Goal: Information Seeking & Learning: Learn about a topic

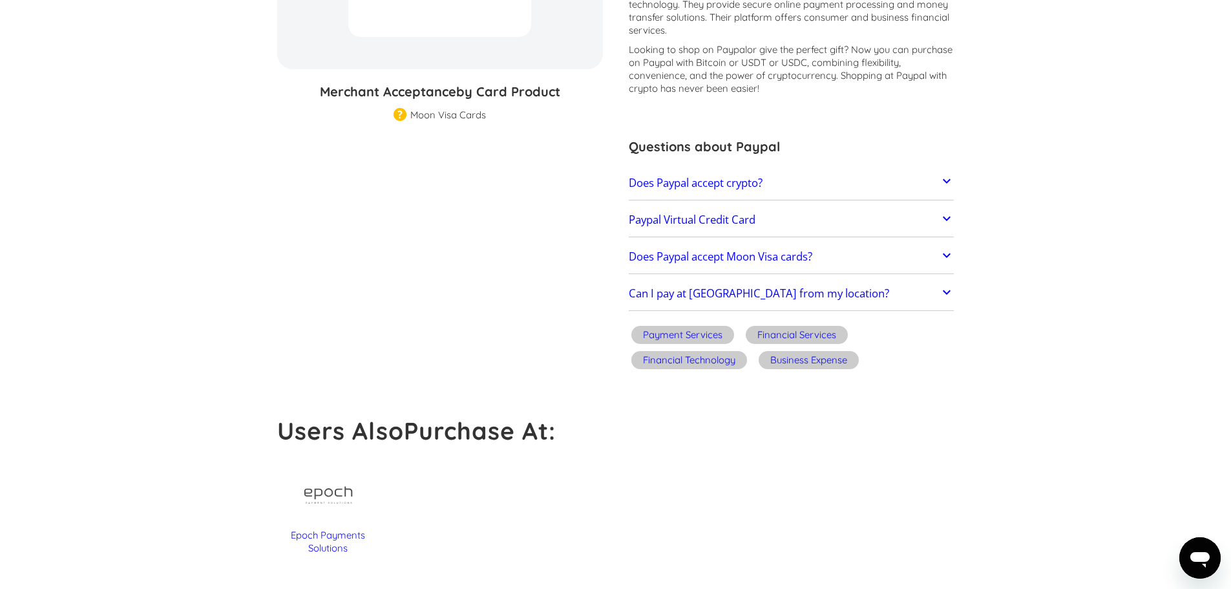
scroll to position [258, 0]
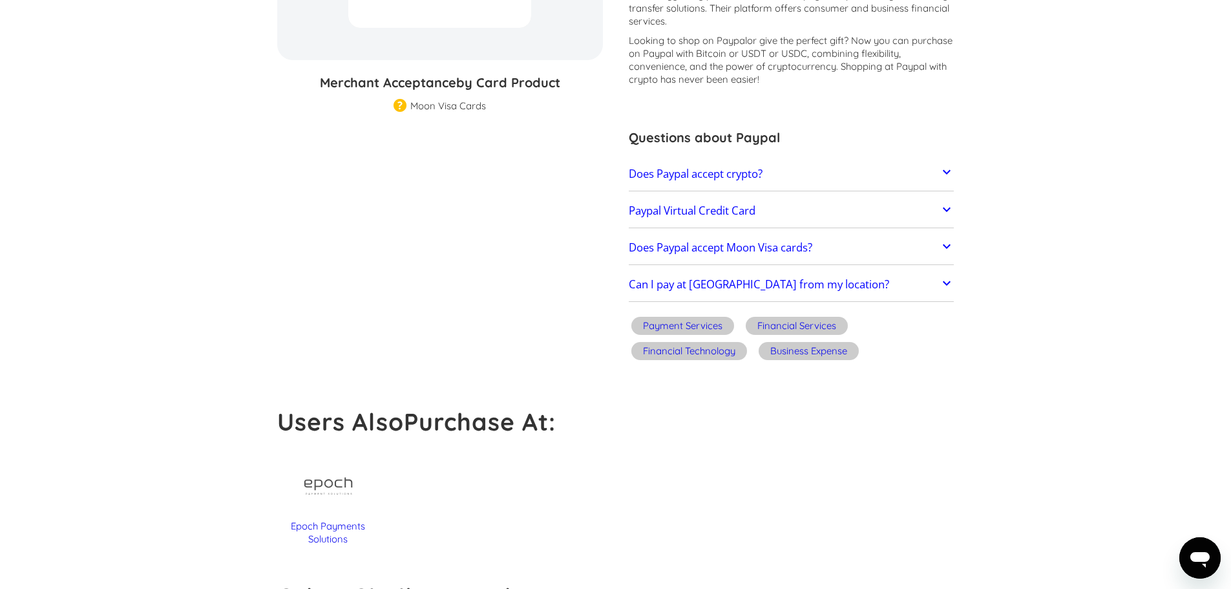
click at [947, 168] on icon at bounding box center [947, 172] width 16 height 16
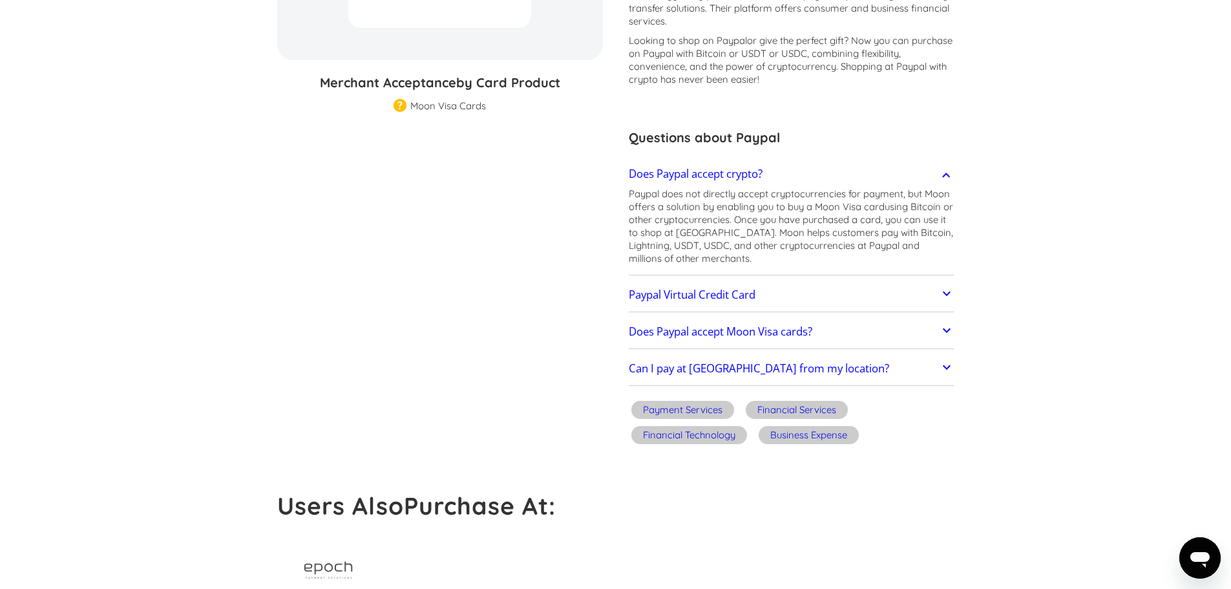
click at [947, 293] on icon at bounding box center [947, 294] width 16 height 16
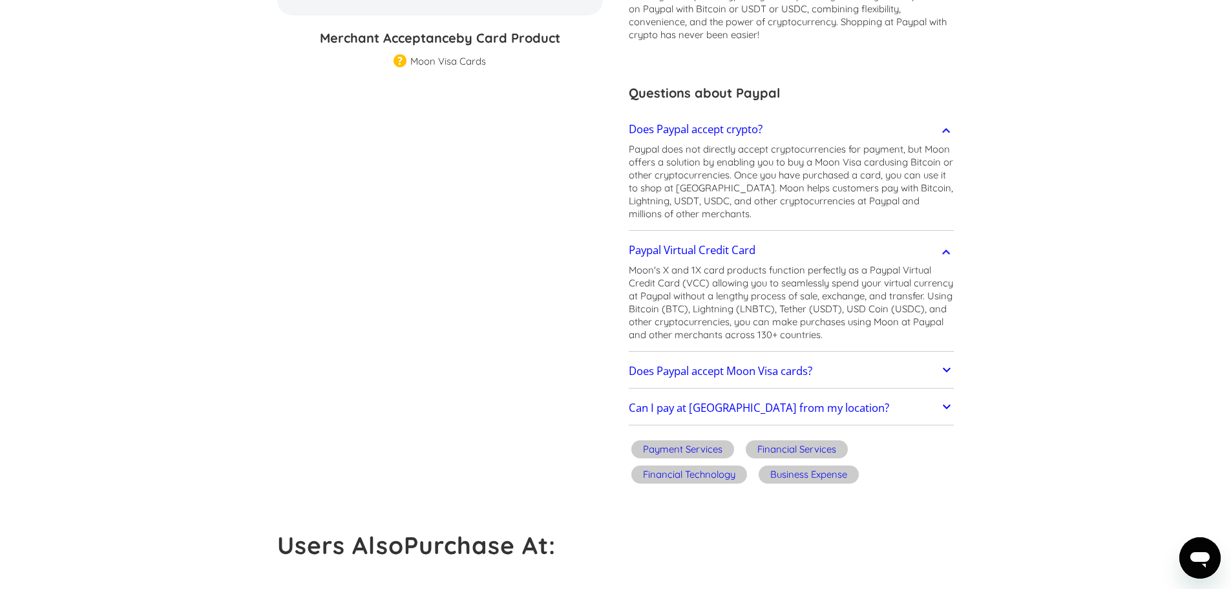
scroll to position [388, 0]
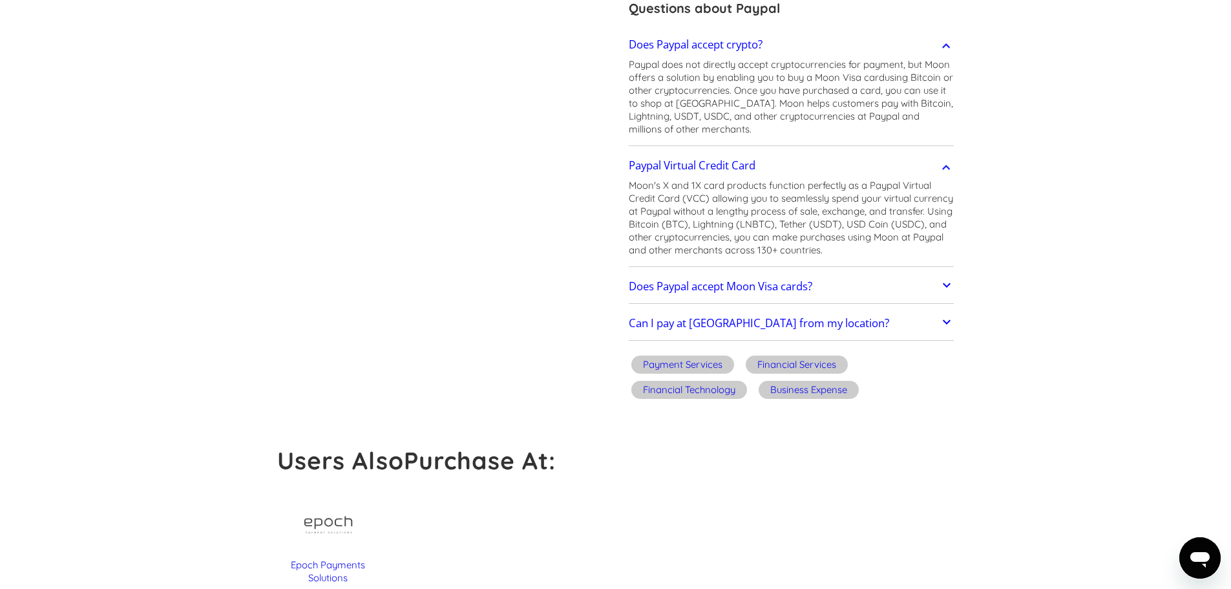
click at [948, 283] on icon at bounding box center [947, 285] width 16 height 16
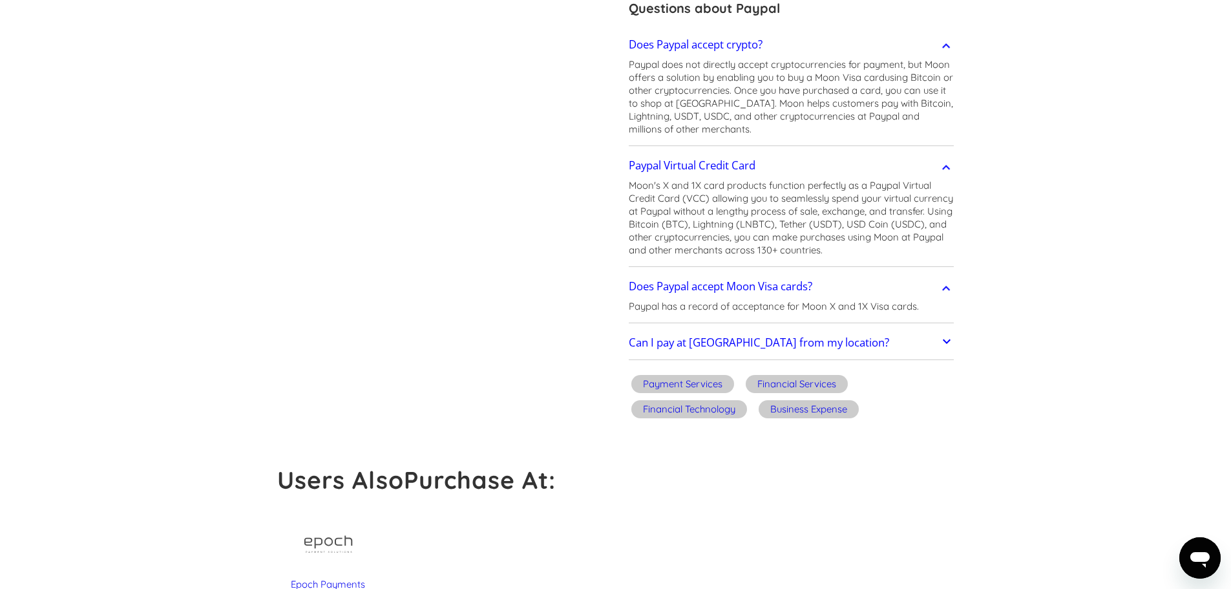
click at [945, 341] on icon at bounding box center [947, 341] width 8 height 5
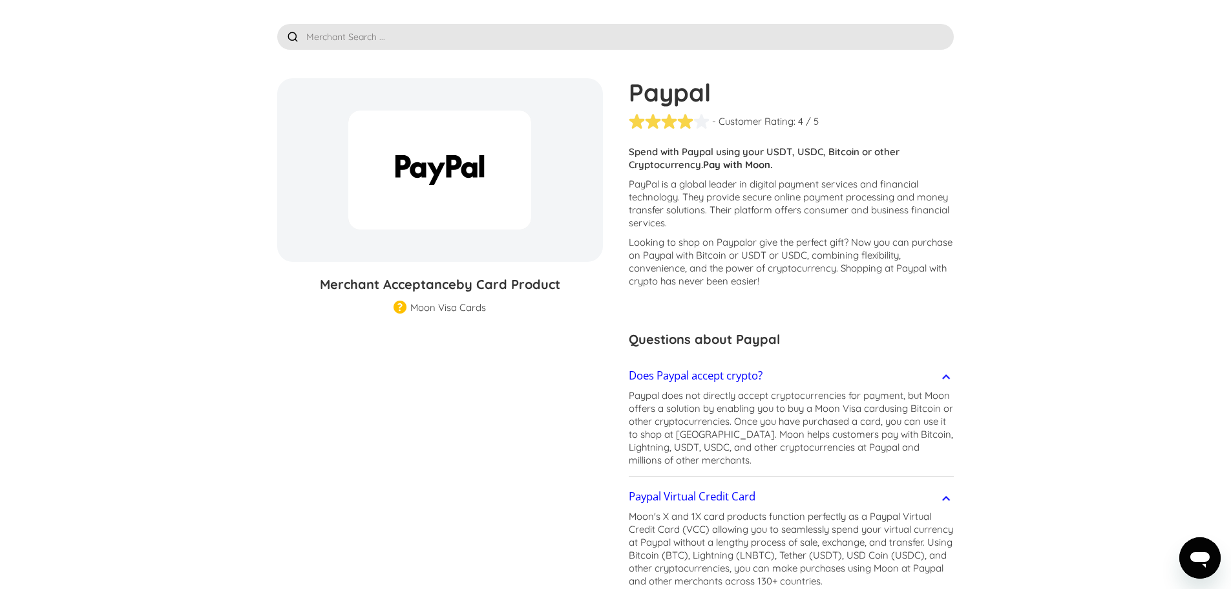
scroll to position [0, 0]
